Goal: Task Accomplishment & Management: Manage account settings

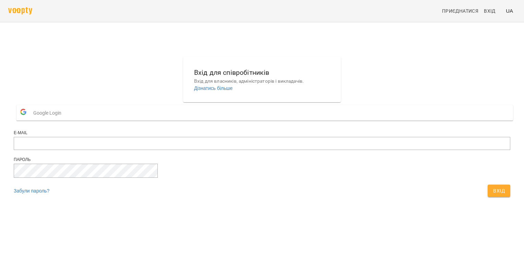
click at [281, 120] on button "Google Login" at bounding box center [264, 112] width 497 height 15
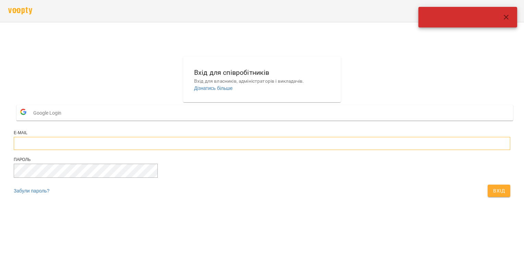
click at [257, 150] on input "email" at bounding box center [262, 143] width 497 height 13
type input "**********"
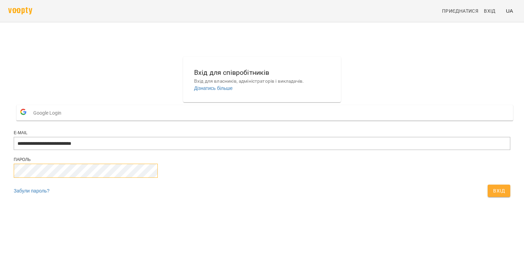
click at [488, 185] on button "Вхід" at bounding box center [499, 191] width 23 height 12
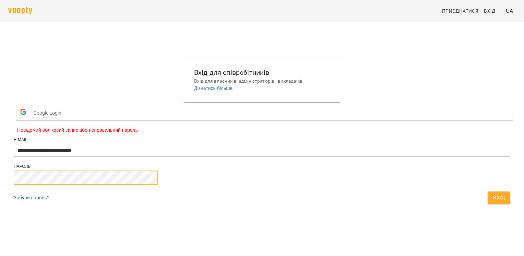
click at [488, 191] on button "Вхід" at bounding box center [499, 197] width 23 height 12
click at [488, 204] on button "Вхід" at bounding box center [499, 197] width 23 height 12
click at [308, 186] on div at bounding box center [262, 178] width 497 height 15
click at [488, 204] on button "Вхід" at bounding box center [499, 197] width 23 height 12
click at [488, 191] on button "Вхід" at bounding box center [499, 197] width 23 height 12
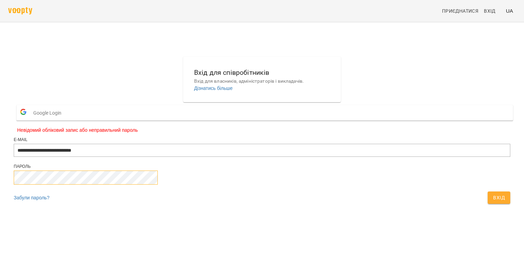
click at [488, 191] on button "Вхід" at bounding box center [499, 197] width 23 height 12
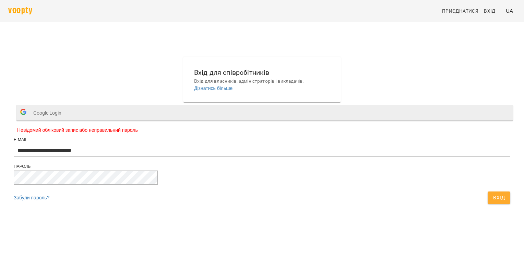
click at [280, 120] on button "Google Login" at bounding box center [264, 112] width 497 height 15
